Goal: Task Accomplishment & Management: Manage account settings

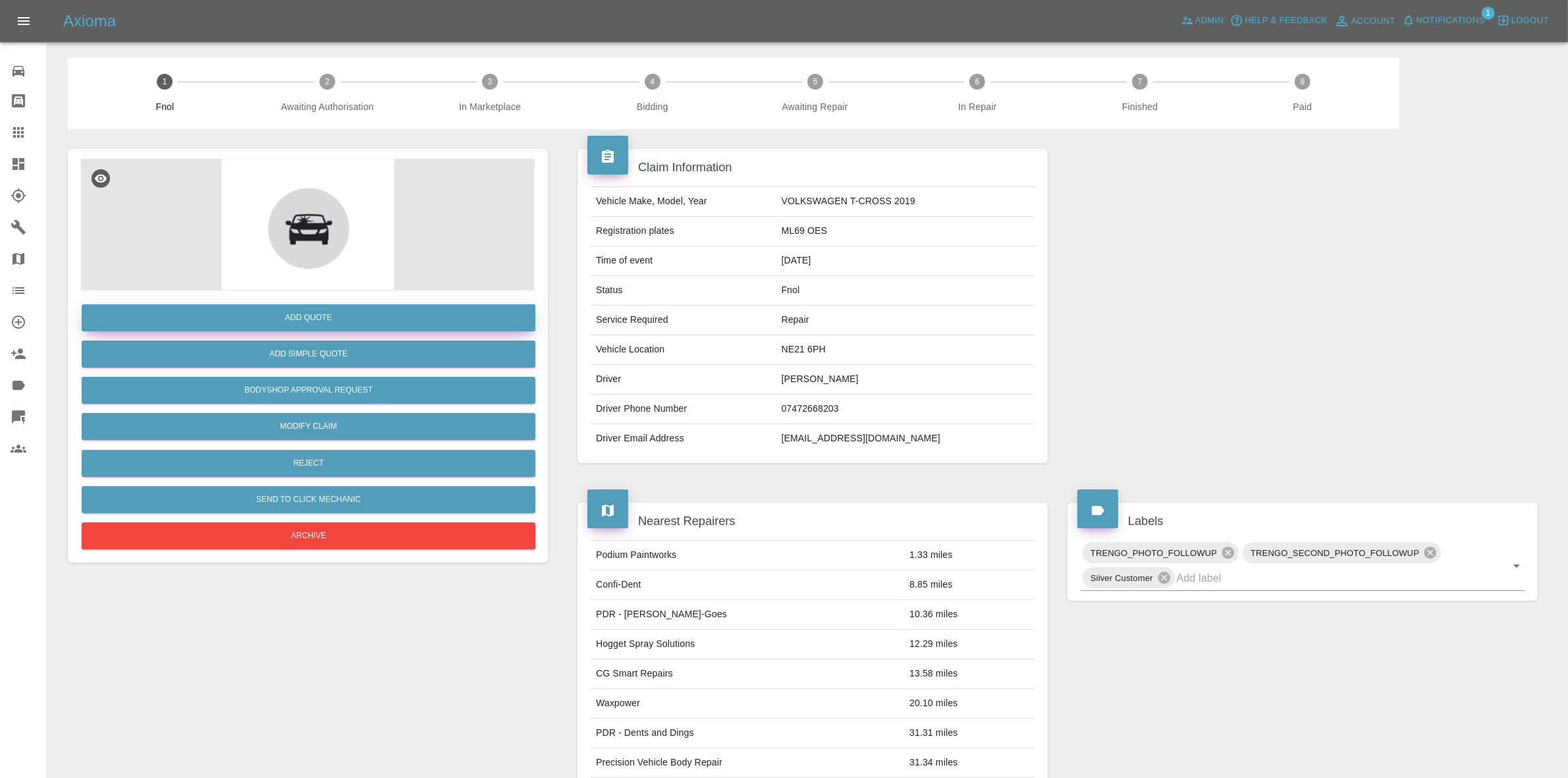
click at [261, 317] on button "Add Quote" at bounding box center [308, 318] width 454 height 27
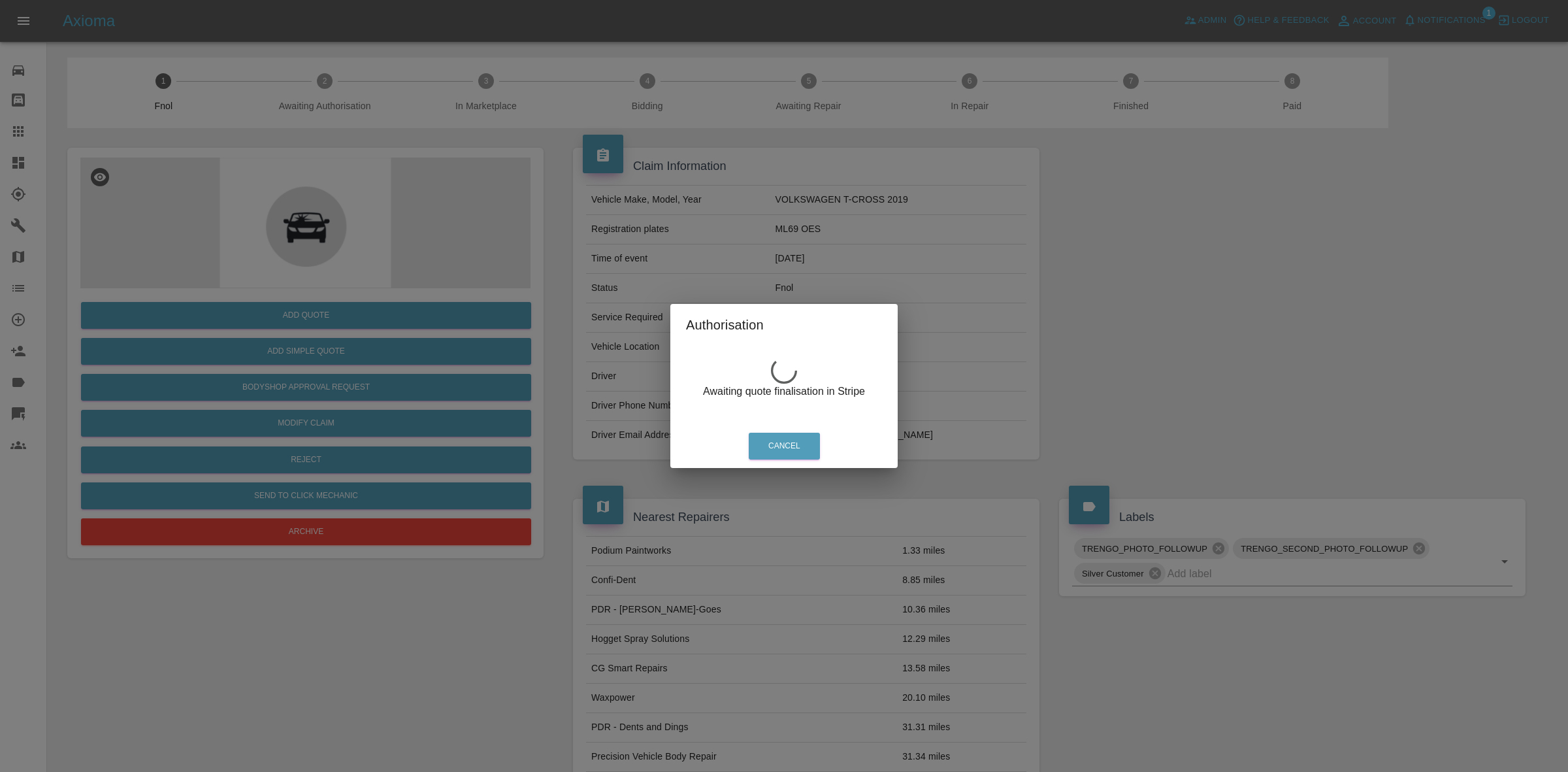
drag, startPoint x: 547, startPoint y: 151, endPoint x: 570, endPoint y: 185, distance: 41.0
click at [550, 151] on div "Authorisation Awaiting quote finalisation in Stripe Cancel" at bounding box center [784, 386] width 1568 height 772
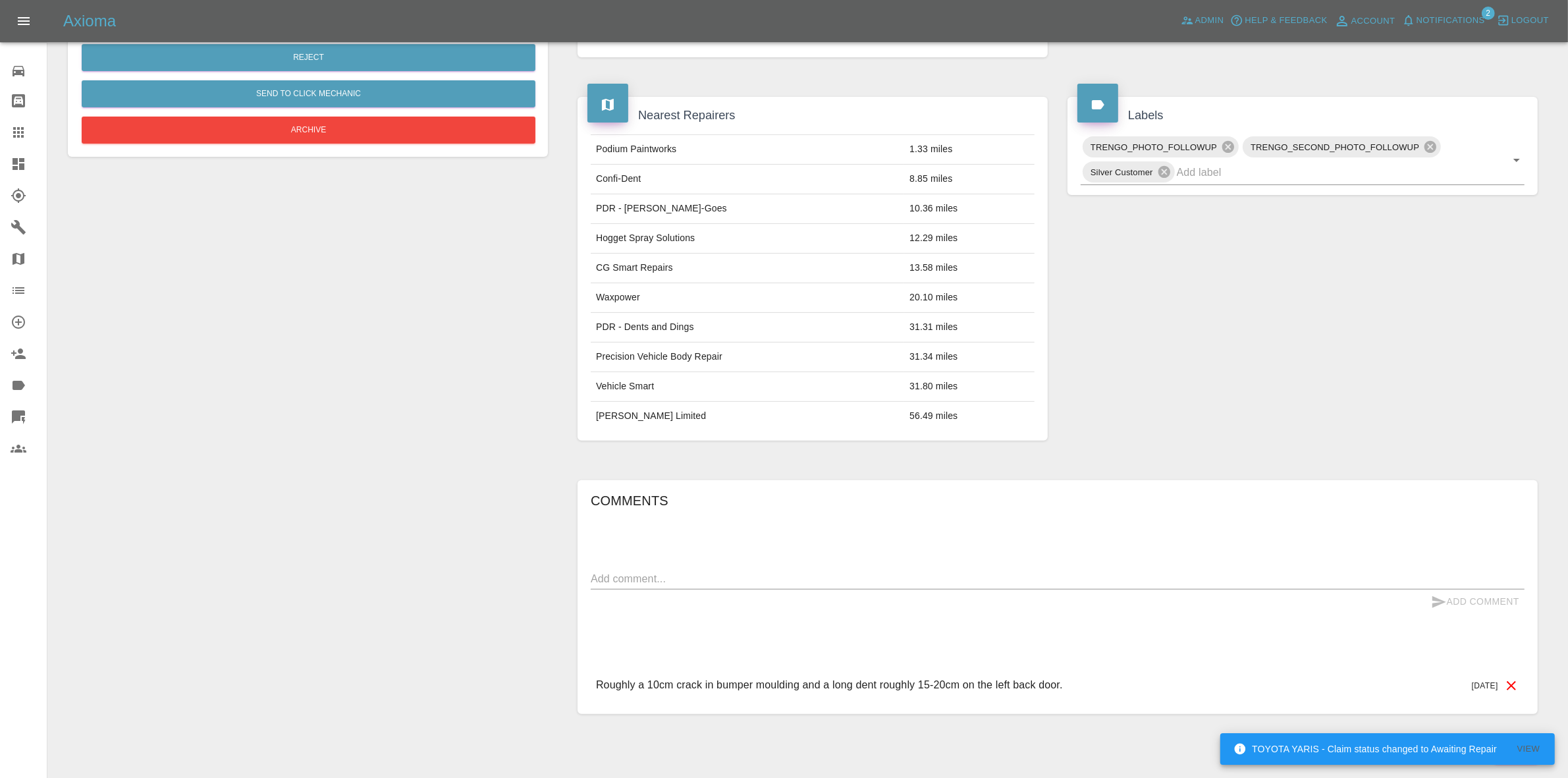
scroll to position [451, 0]
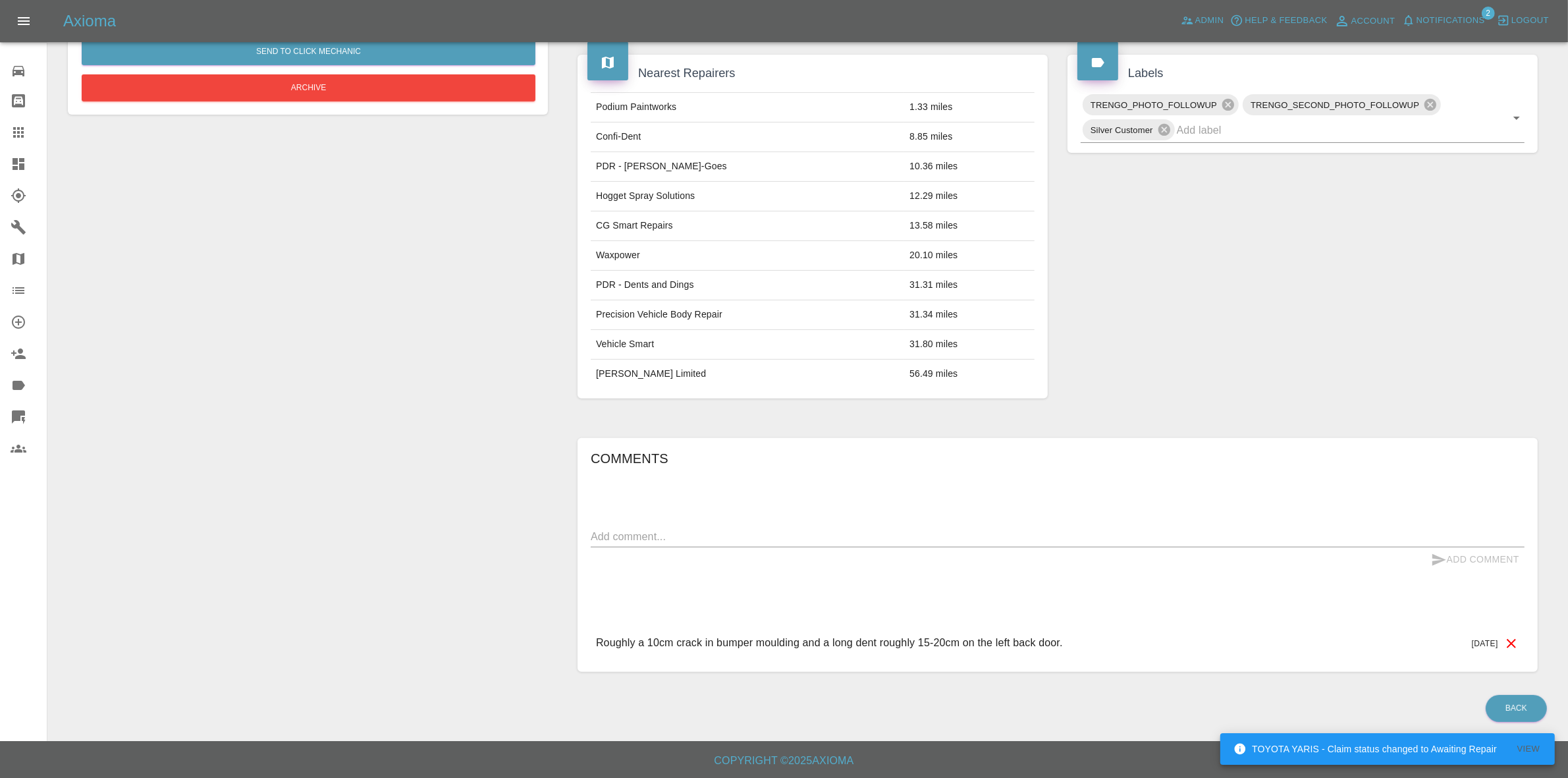
click at [1451, 13] on span "Notifications" at bounding box center [1451, 20] width 69 height 15
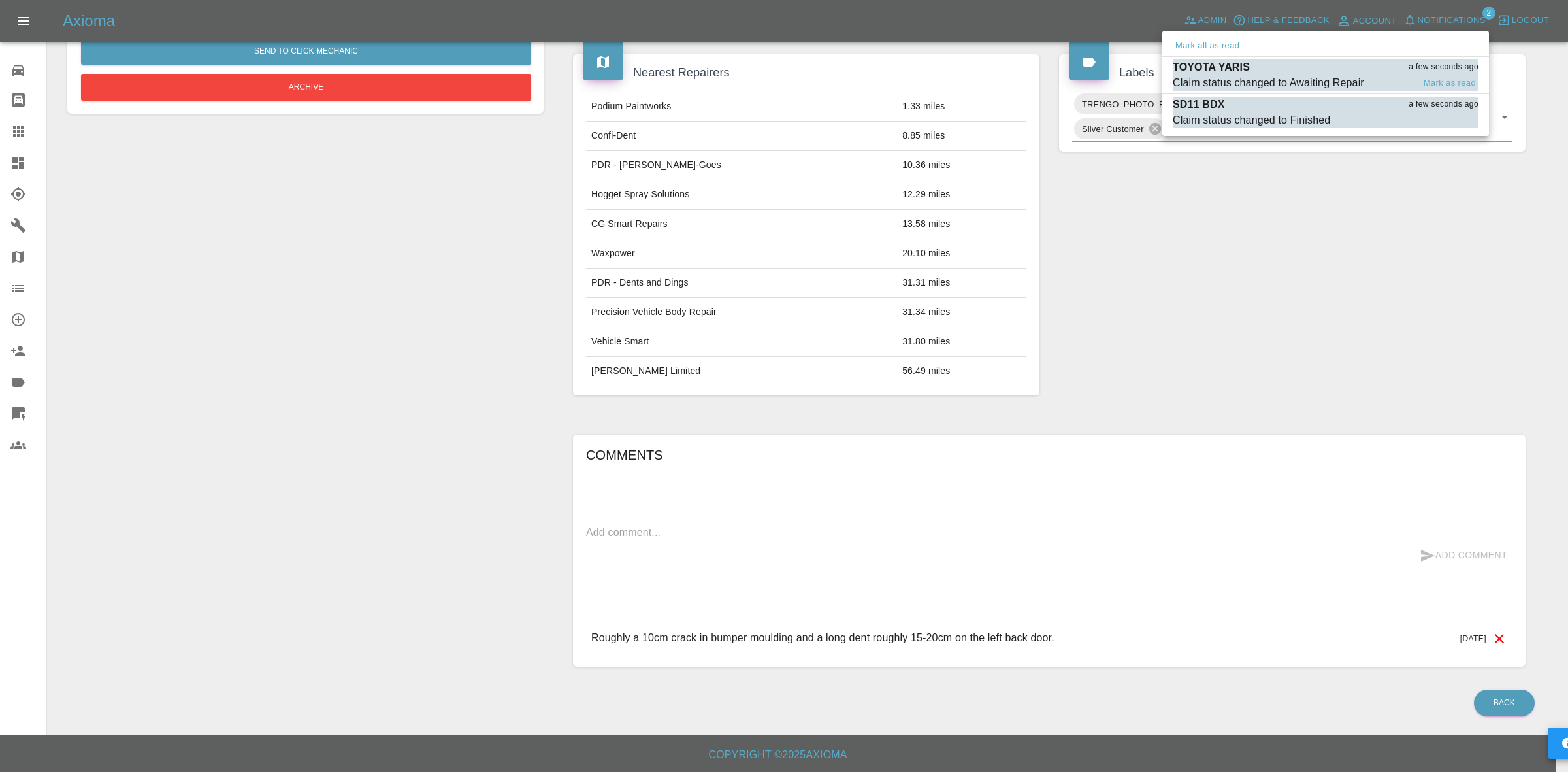
click at [1297, 72] on div "TOYOTA YARIS a few seconds ago" at bounding box center [1326, 67] width 306 height 16
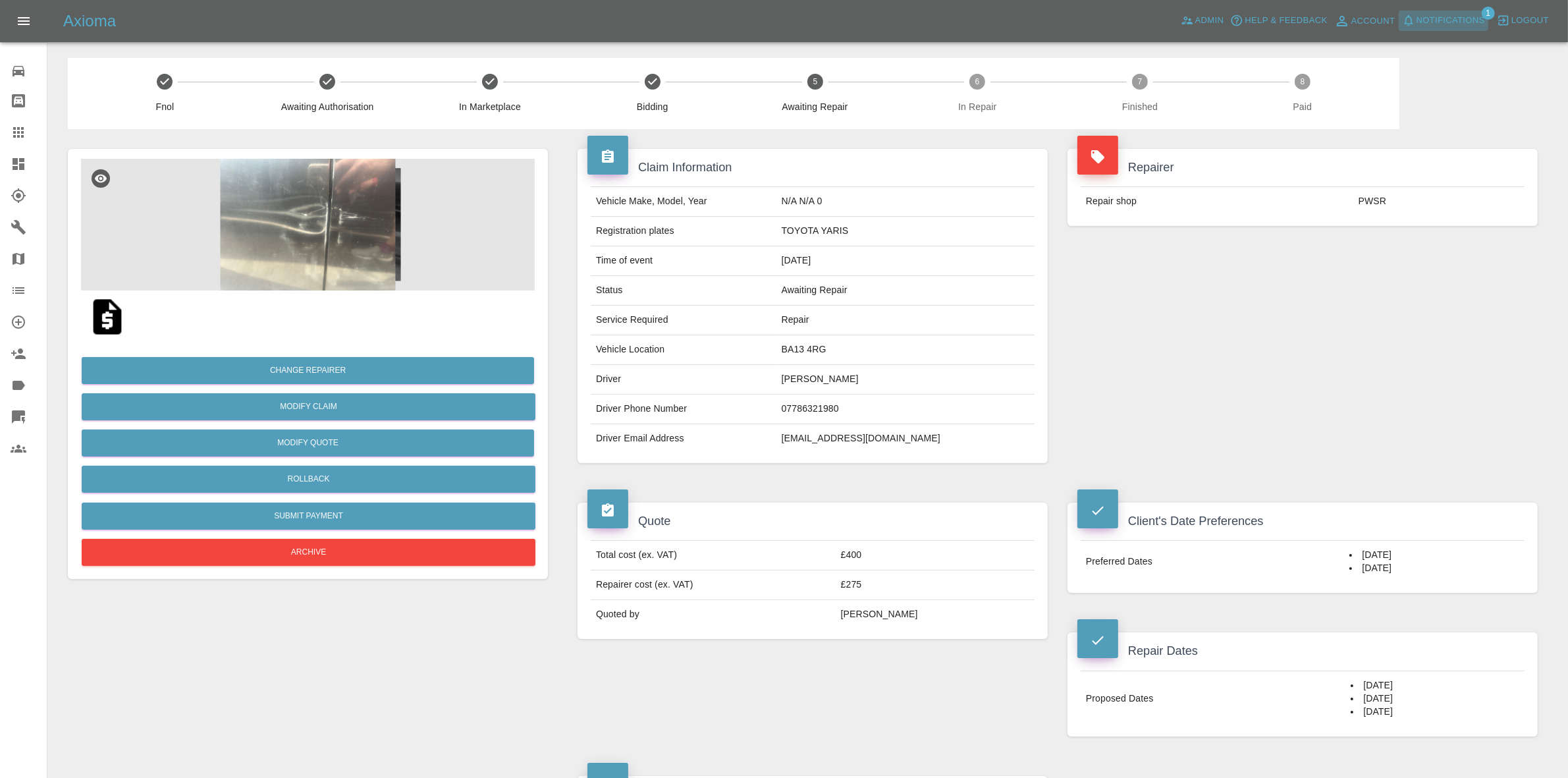
click at [1436, 21] on span "Notifications" at bounding box center [1451, 20] width 69 height 15
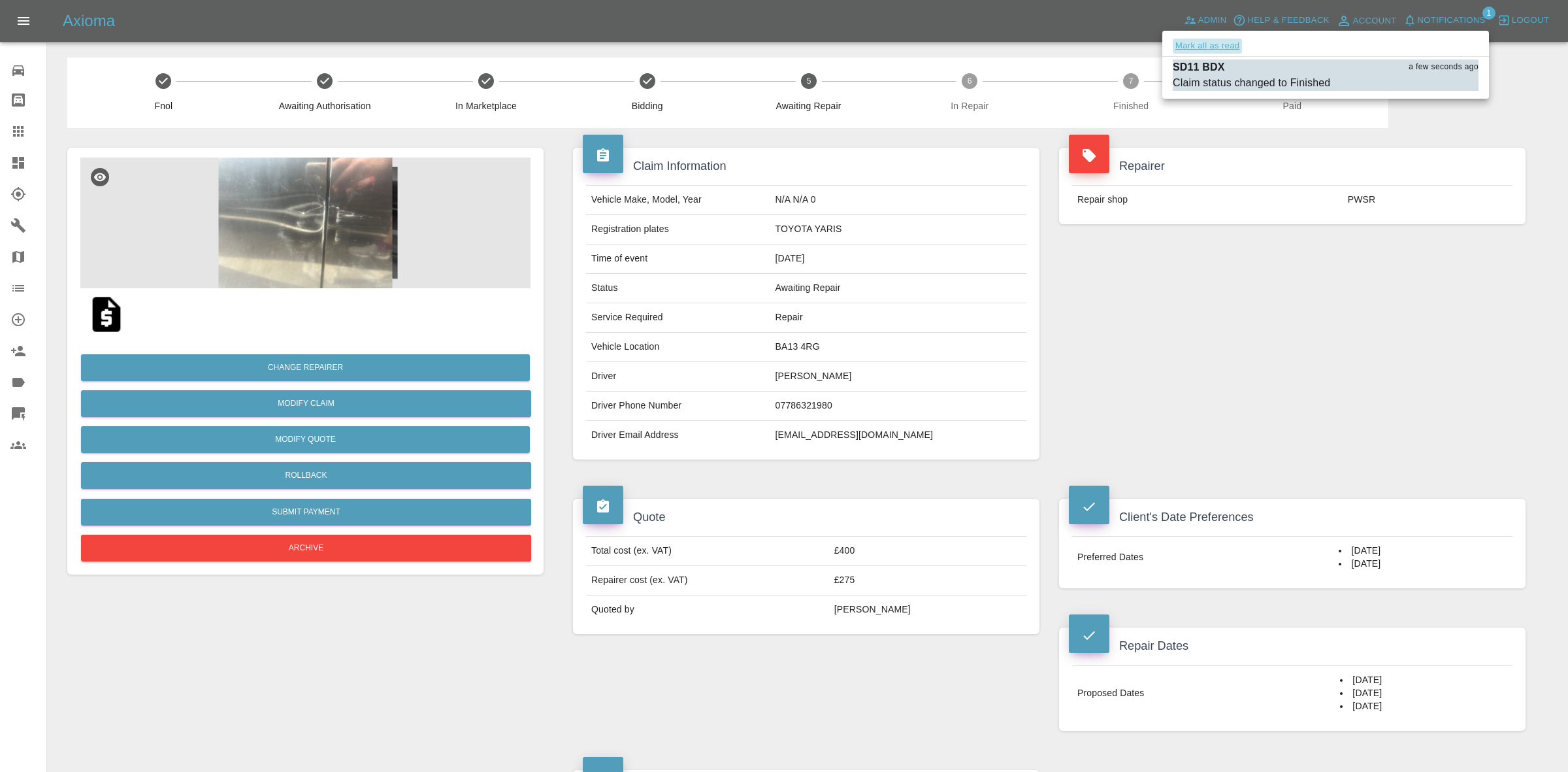
click at [1204, 47] on button "Mark all as read" at bounding box center [1207, 46] width 69 height 15
drag, startPoint x: 1324, startPoint y: 229, endPoint x: 1336, endPoint y: 278, distance: 50.4
click at [1333, 252] on div at bounding box center [784, 386] width 1568 height 772
